Goal: Information Seeking & Learning: Learn about a topic

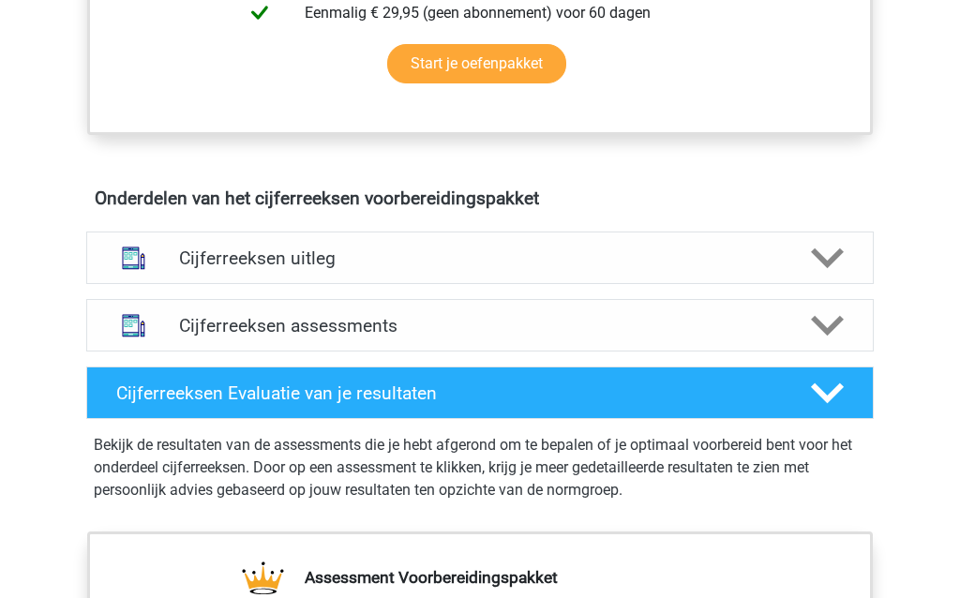
scroll to position [960, 0]
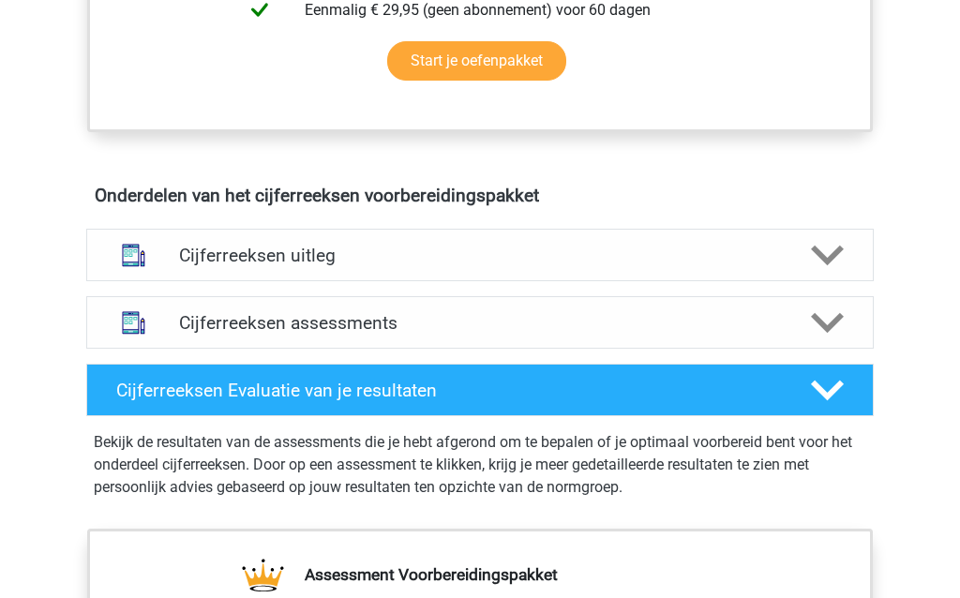
click at [828, 271] on icon at bounding box center [827, 255] width 33 height 33
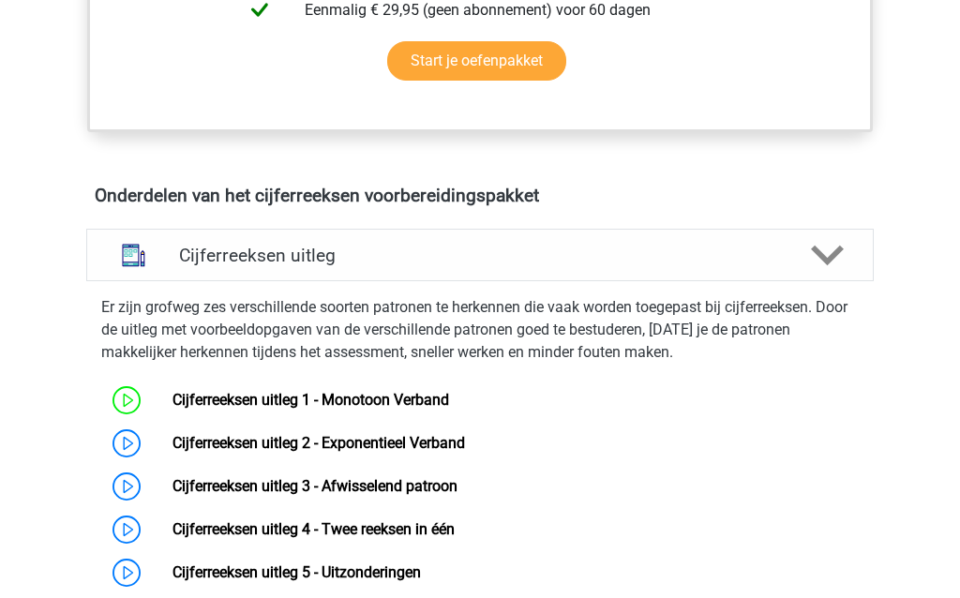
click at [400, 409] on link "Cijferreeksen uitleg 1 - Monotoon Verband" at bounding box center [311, 400] width 277 height 18
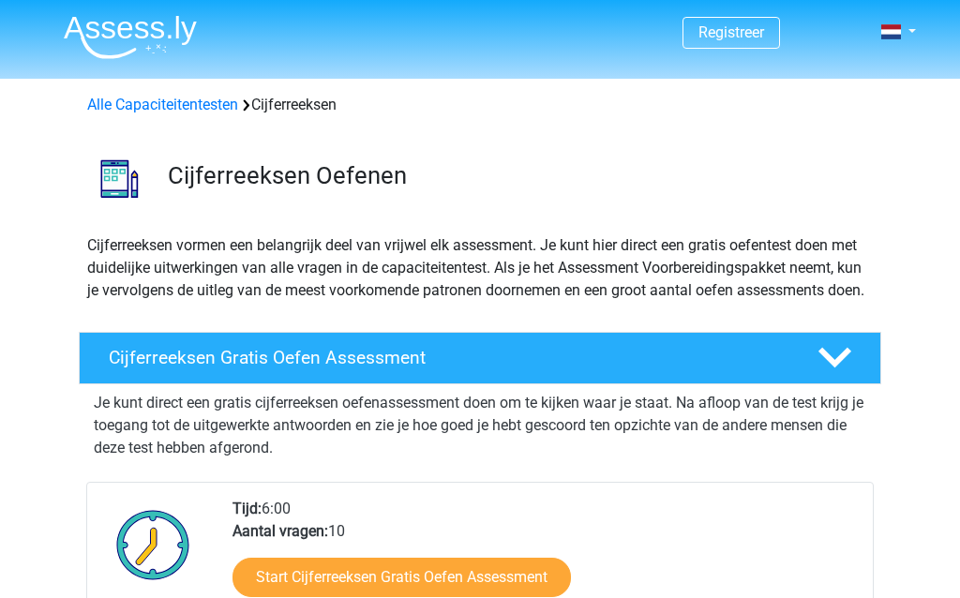
scroll to position [979, 0]
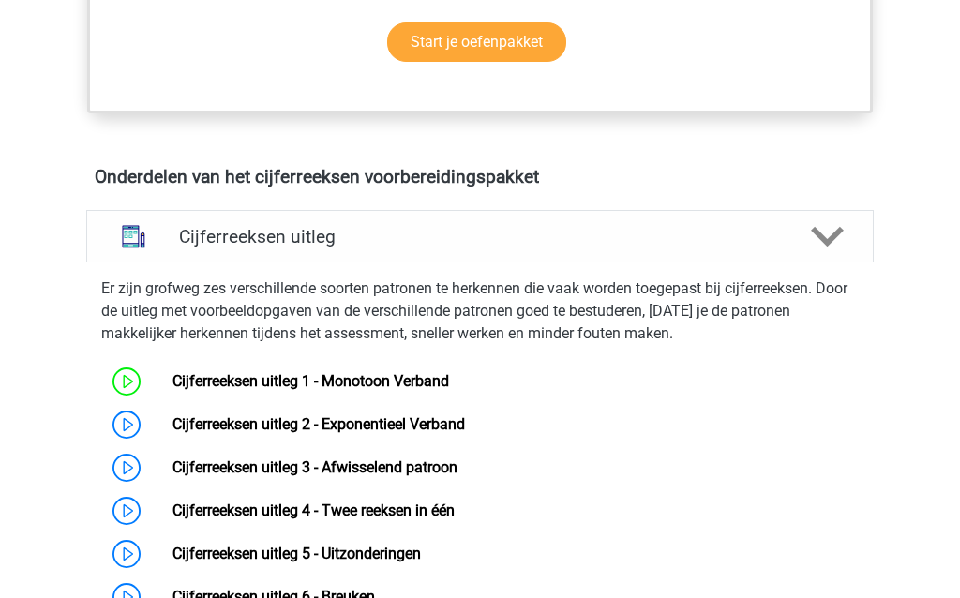
click at [420, 433] on link "Cijferreeksen uitleg 2 - Exponentieel Verband" at bounding box center [319, 424] width 293 height 18
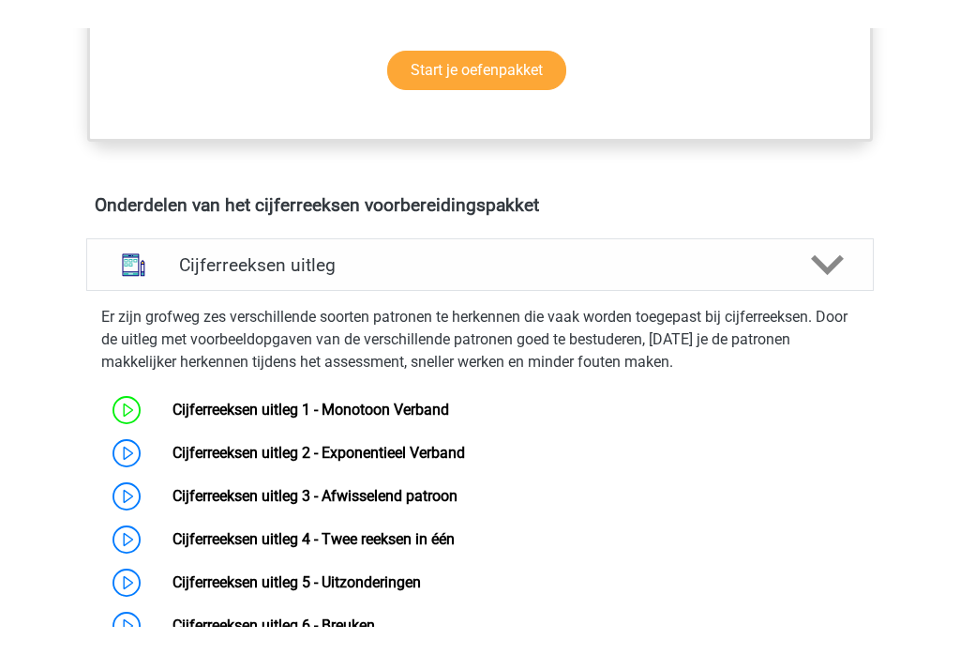
scroll to position [999, 0]
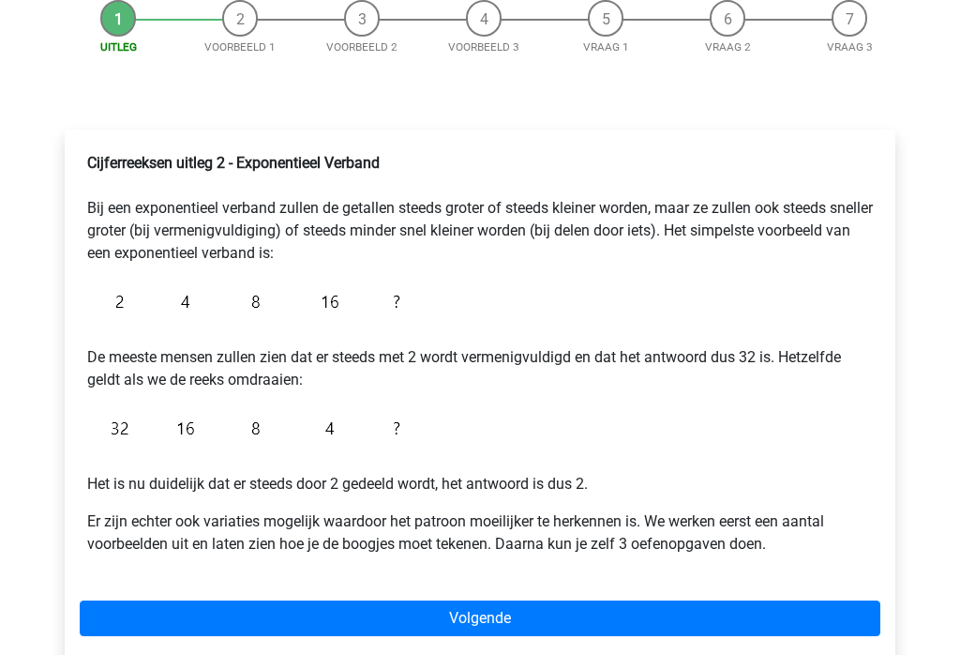
scroll to position [194, 0]
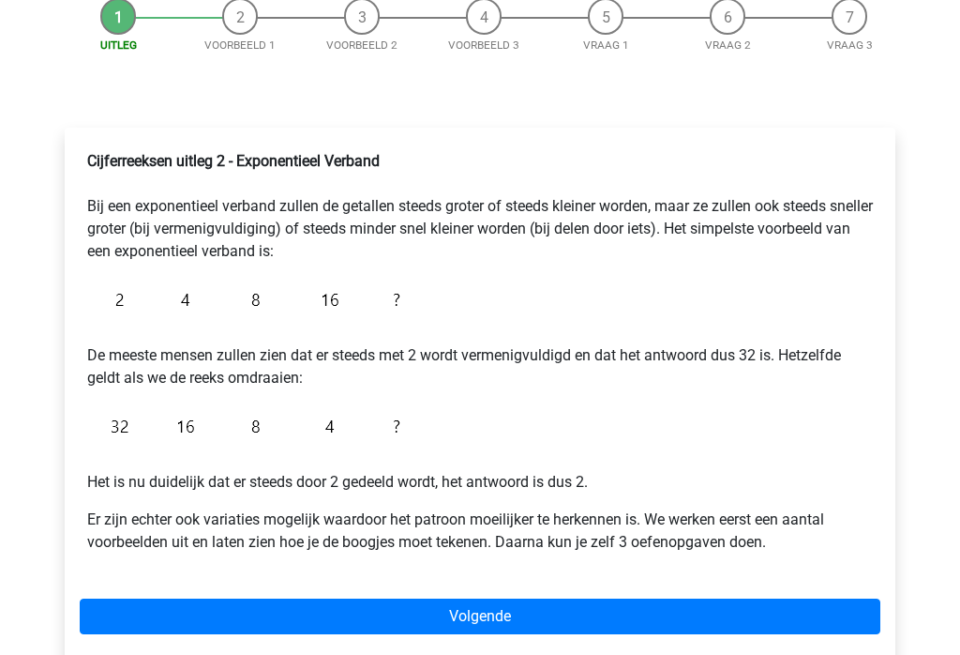
click at [547, 616] on link "Volgende" at bounding box center [480, 617] width 801 height 36
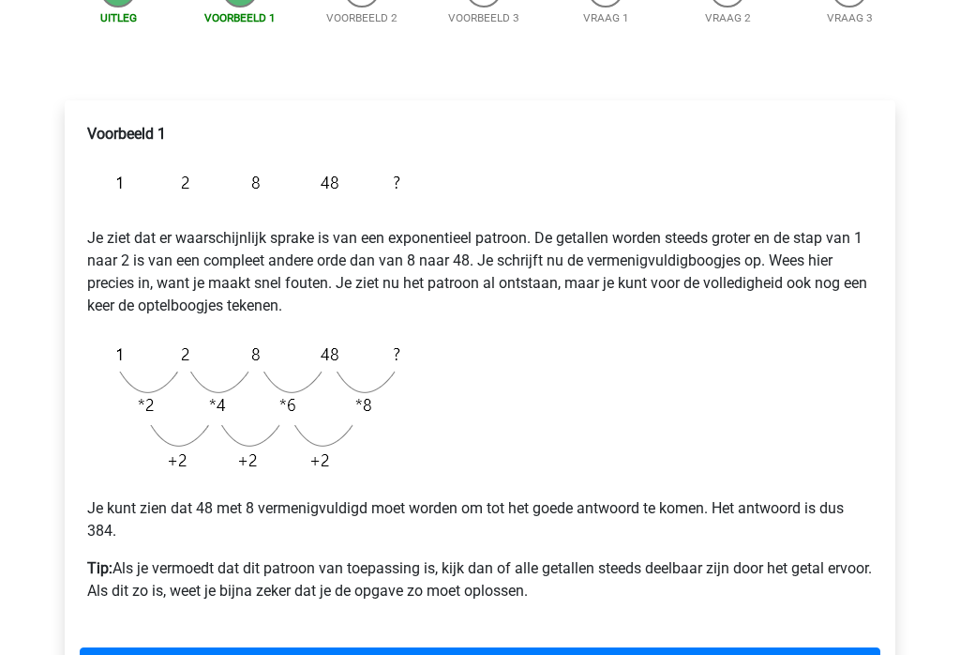
scroll to position [222, 0]
click at [537, 654] on link "Volgende" at bounding box center [480, 665] width 801 height 36
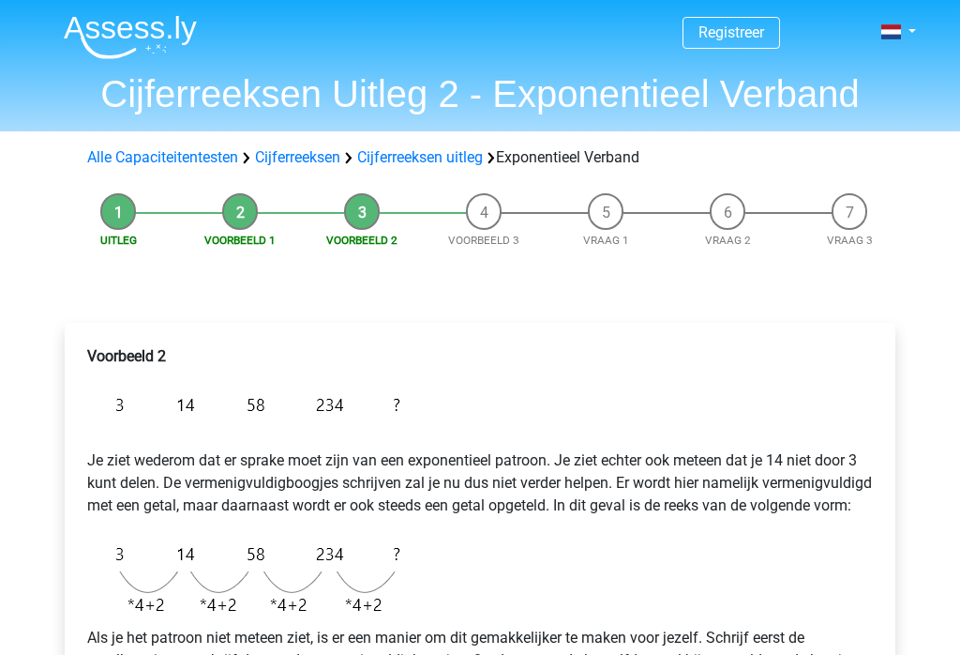
click at [548, 647] on div "Voorbeeld 2 Je ziet wederom dat er sprake moet zijn van een exponentieel patroo…" at bounding box center [480, 632] width 801 height 589
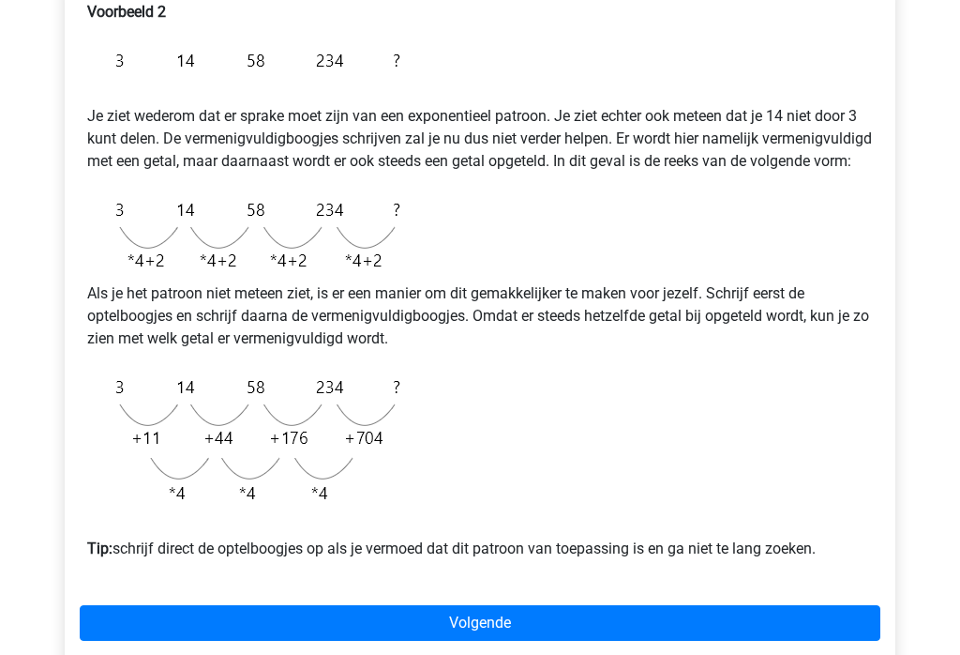
scroll to position [344, 0]
click at [534, 640] on link "Volgende" at bounding box center [480, 623] width 801 height 36
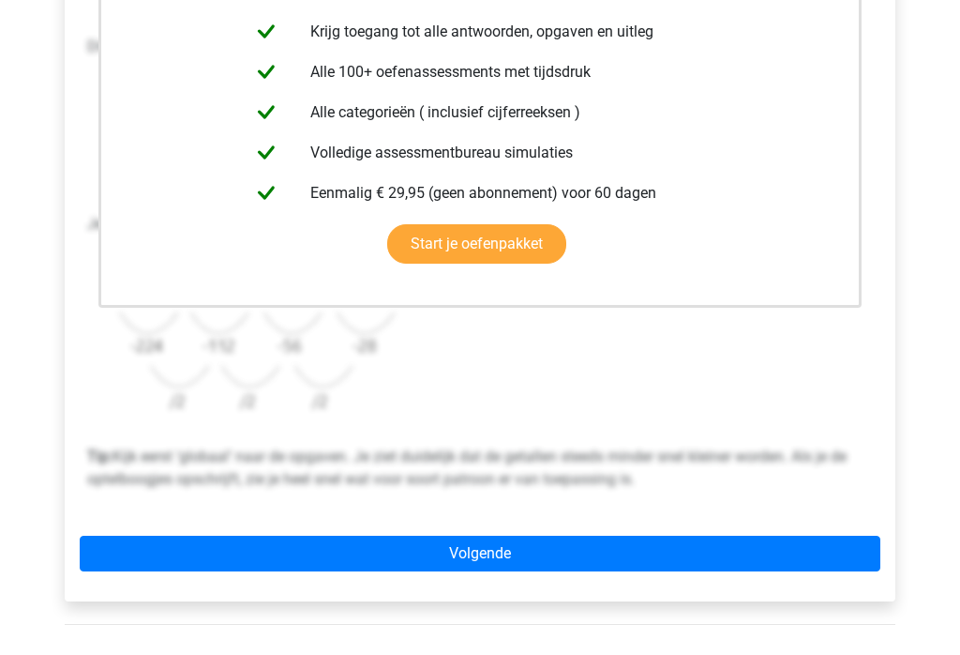
scroll to position [443, 0]
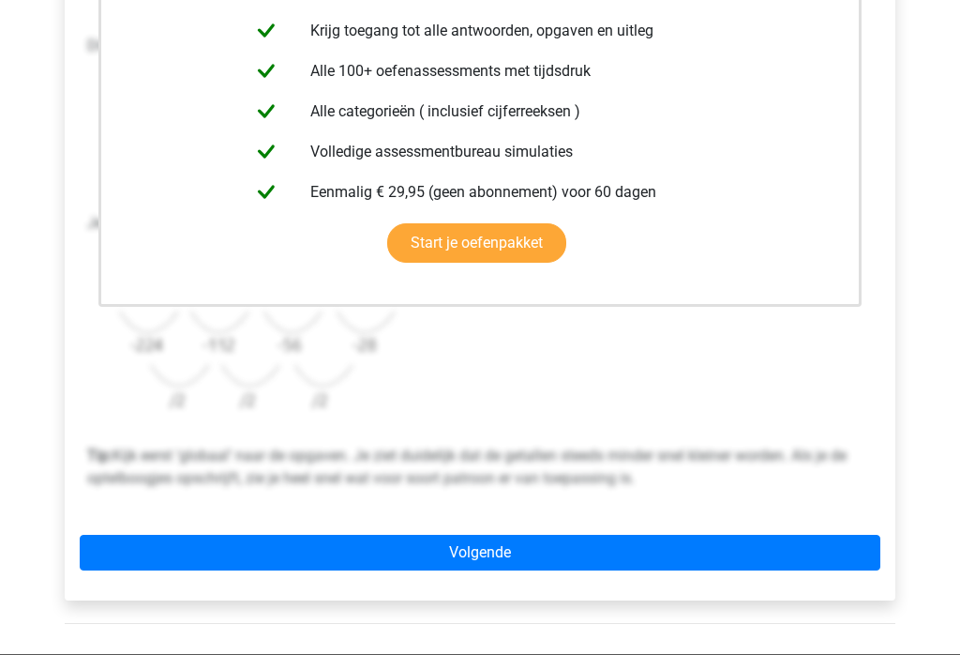
click at [504, 550] on link "Volgende" at bounding box center [480, 553] width 801 height 36
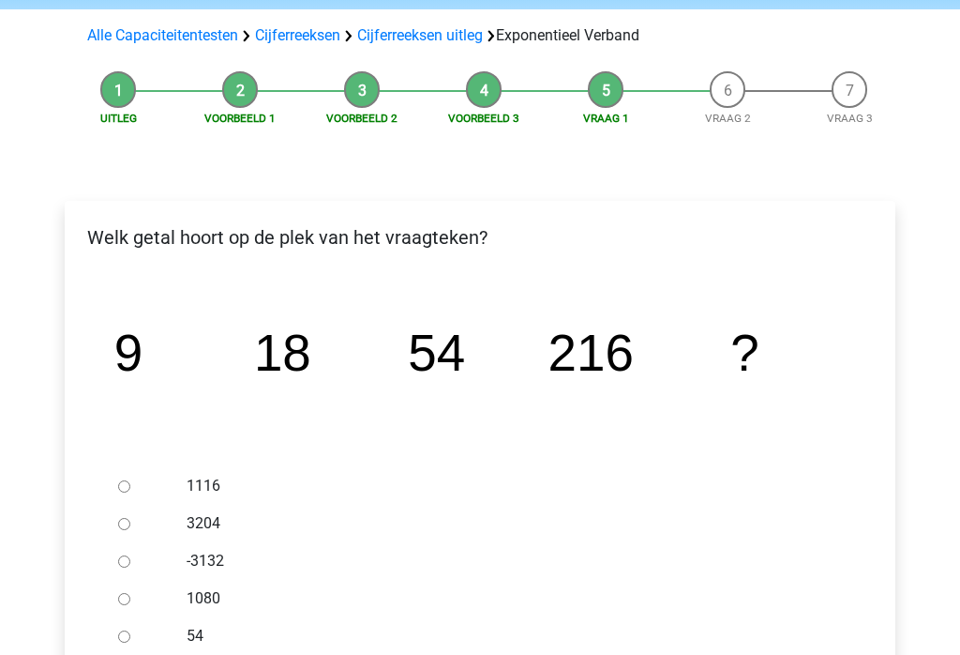
scroll to position [128, 0]
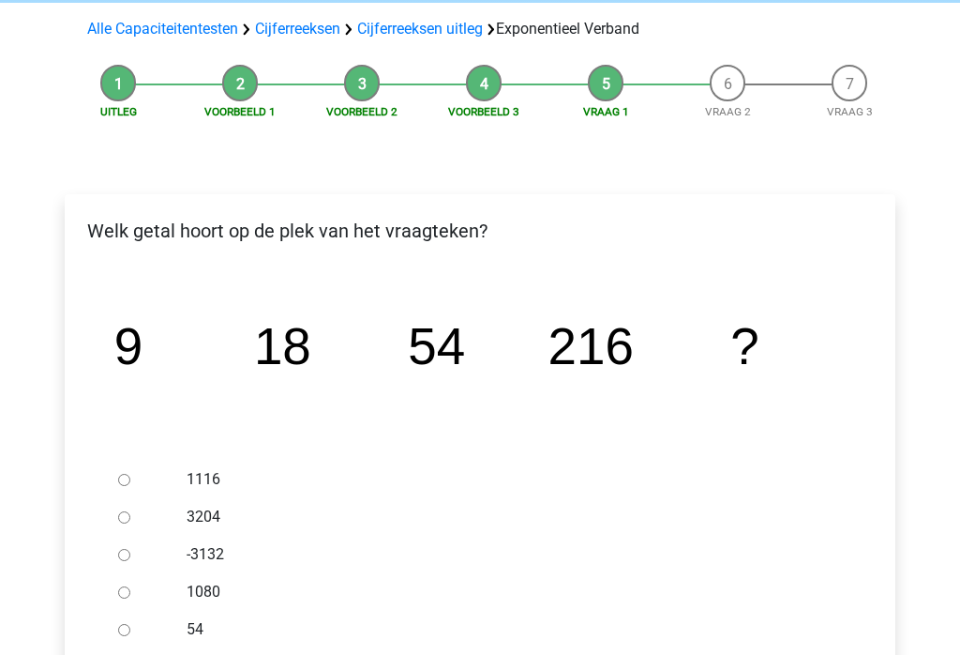
click at [130, 591] on input "1080" at bounding box center [124, 592] width 12 height 12
radio input "true"
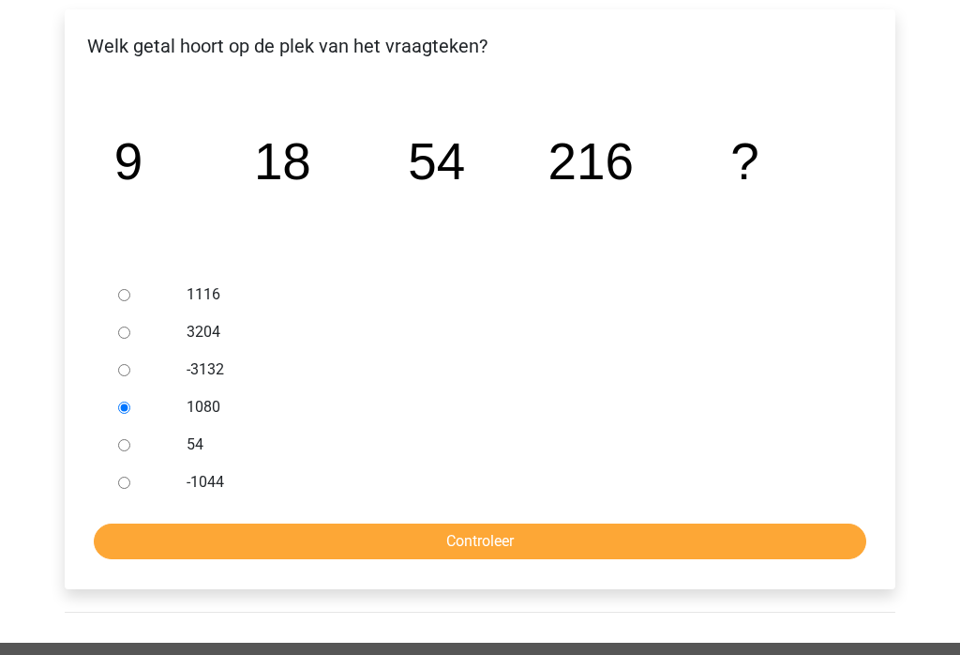
scroll to position [318, 0]
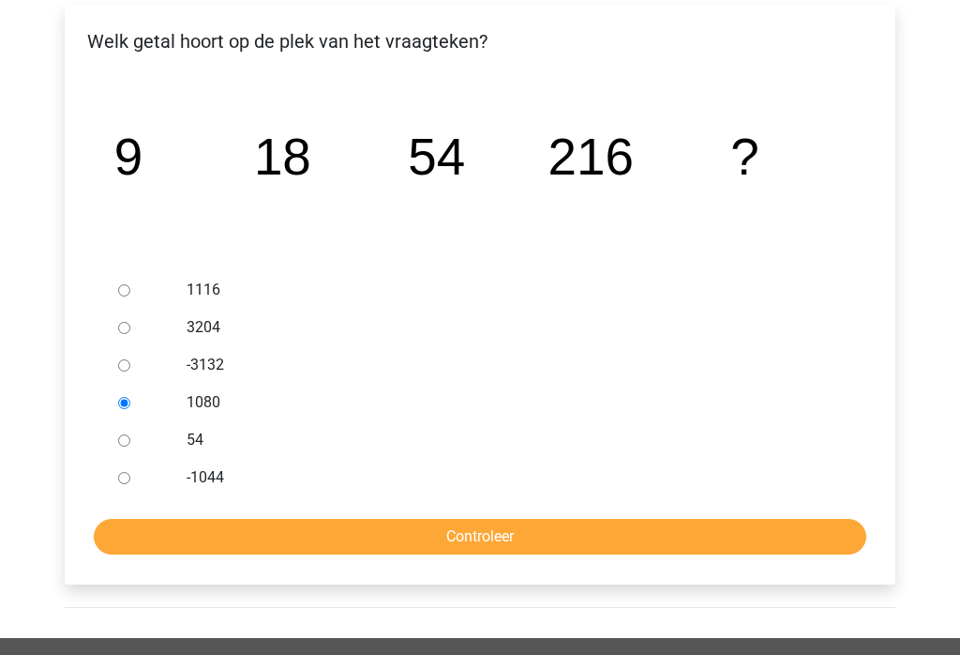
click at [541, 541] on input "Controleer" at bounding box center [480, 537] width 773 height 36
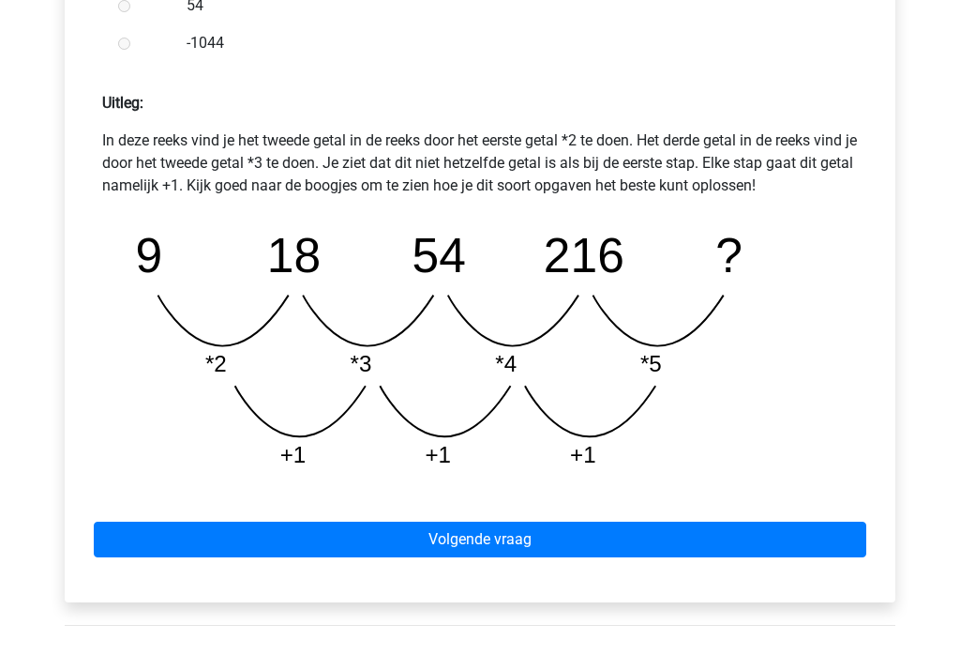
scroll to position [778, 0]
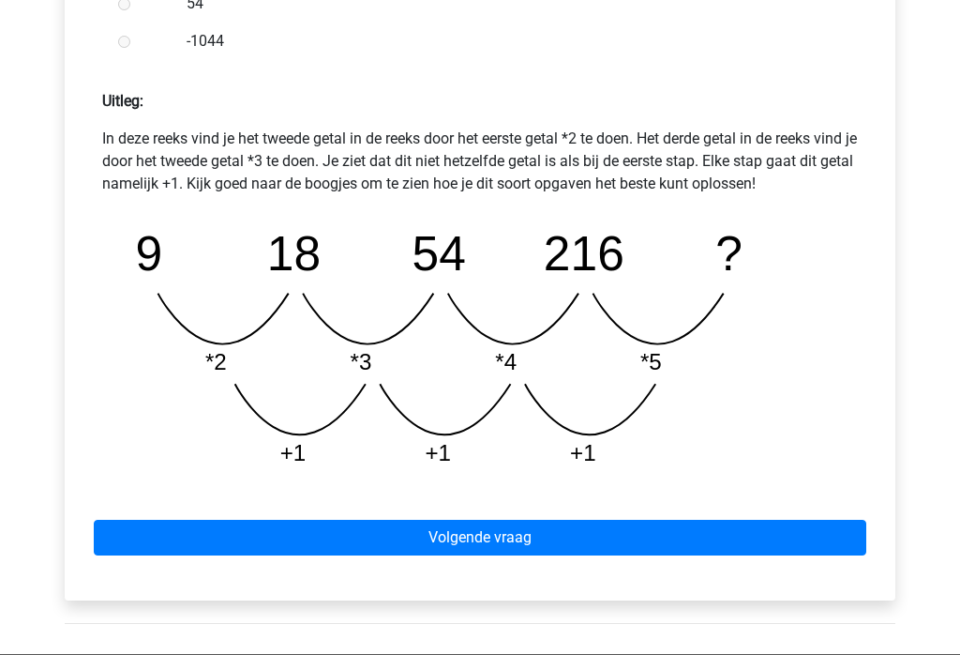
click at [508, 571] on div "Volgende vraag" at bounding box center [480, 534] width 801 height 103
click at [544, 545] on link "Volgende vraag" at bounding box center [480, 538] width 773 height 36
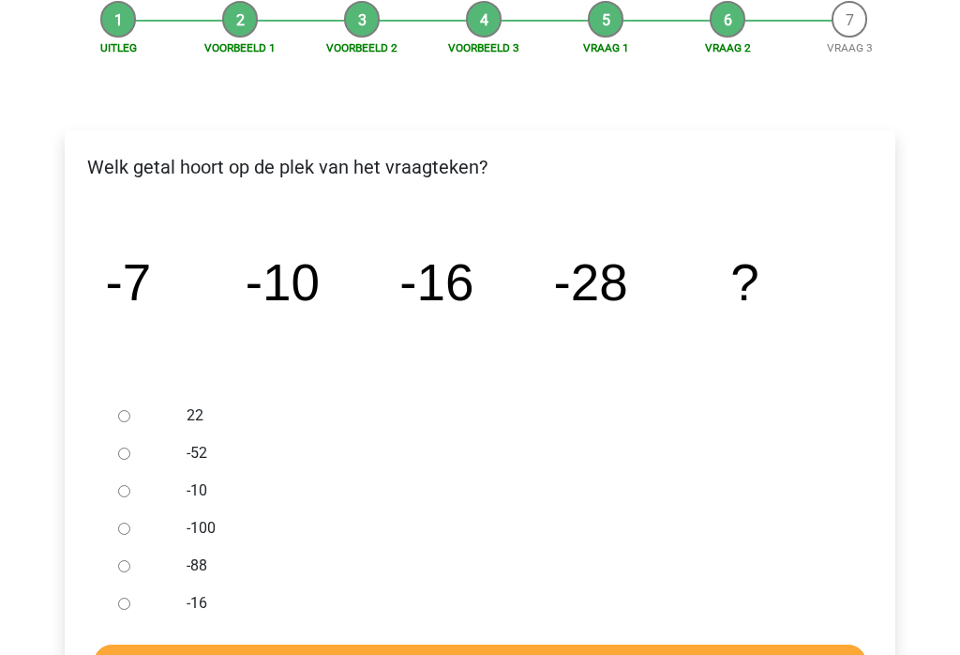
scroll to position [196, 0]
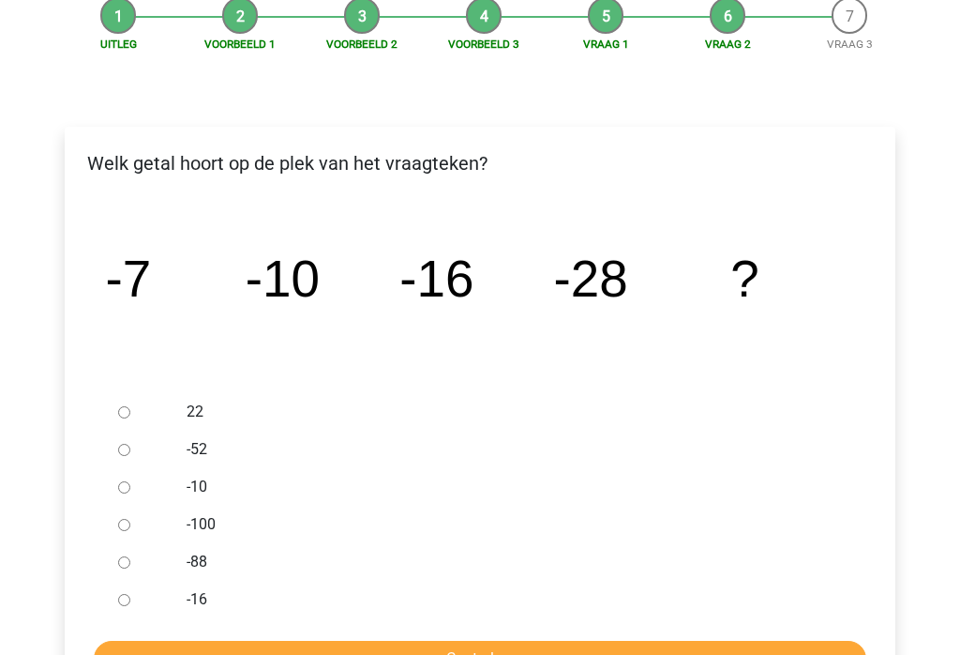
click at [123, 456] on input "-52" at bounding box center [124, 450] width 12 height 12
radio input "true"
click at [537, 654] on input "Controleer" at bounding box center [480, 658] width 773 height 36
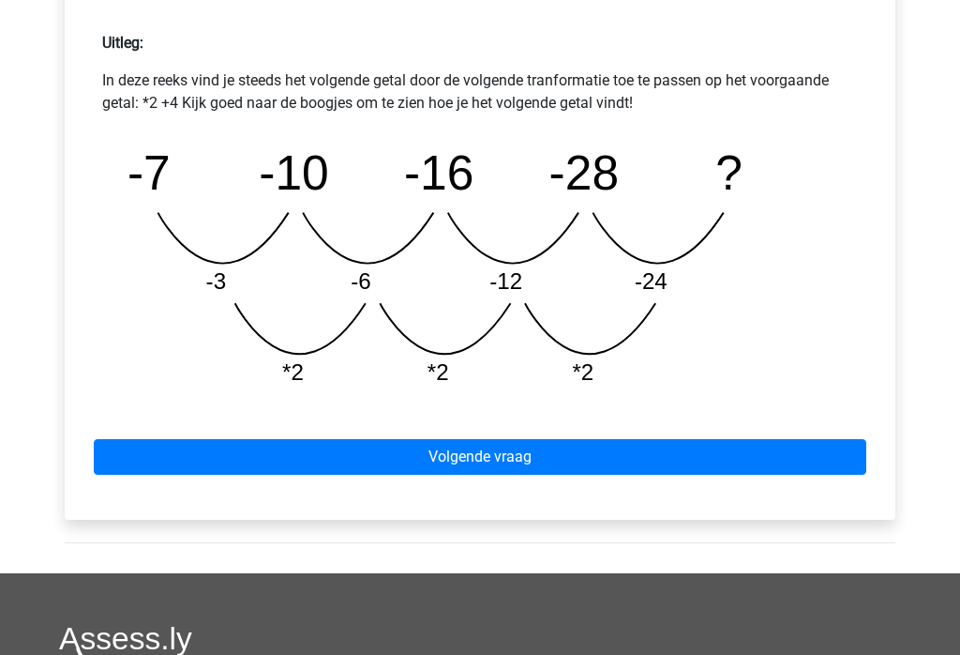
scroll to position [840, 0]
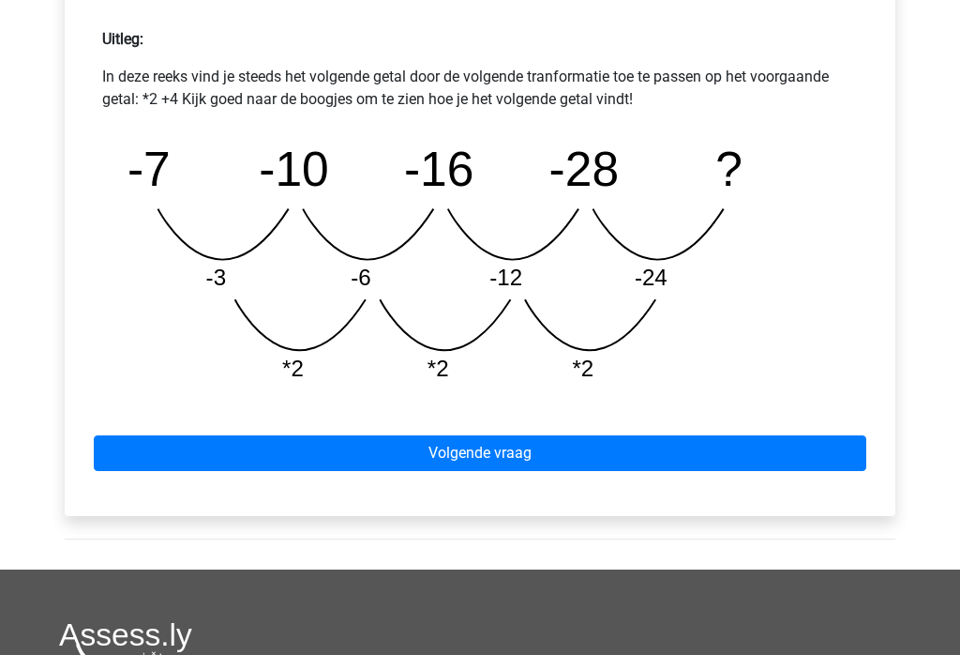
click at [533, 456] on link "Volgende vraag" at bounding box center [480, 454] width 773 height 36
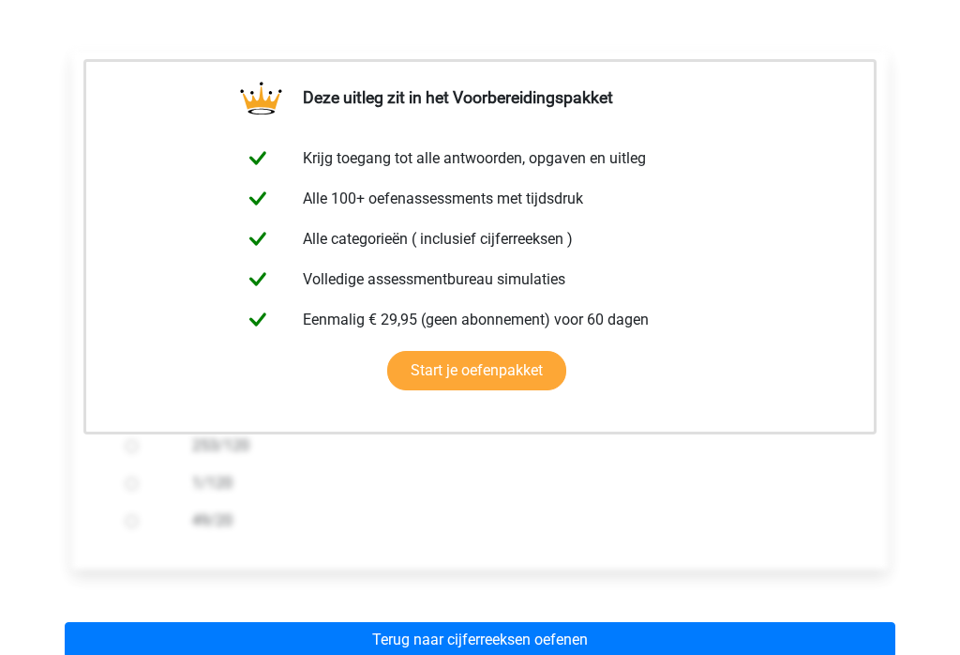
scroll to position [281, 0]
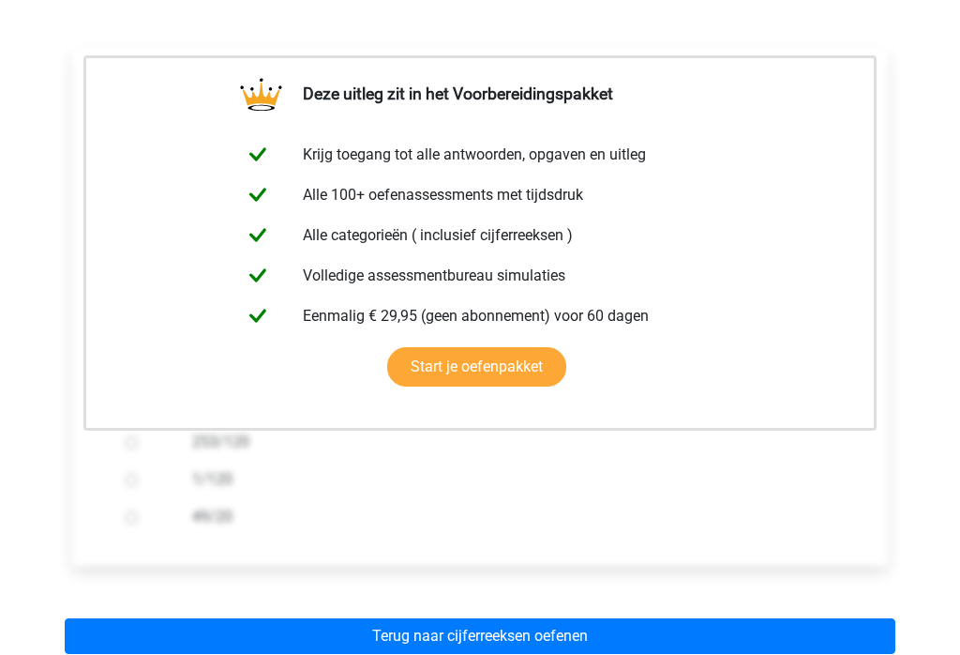
click at [580, 639] on link "Terug naar cijferreeksen oefenen" at bounding box center [480, 637] width 831 height 36
